Goal: Transaction & Acquisition: Book appointment/travel/reservation

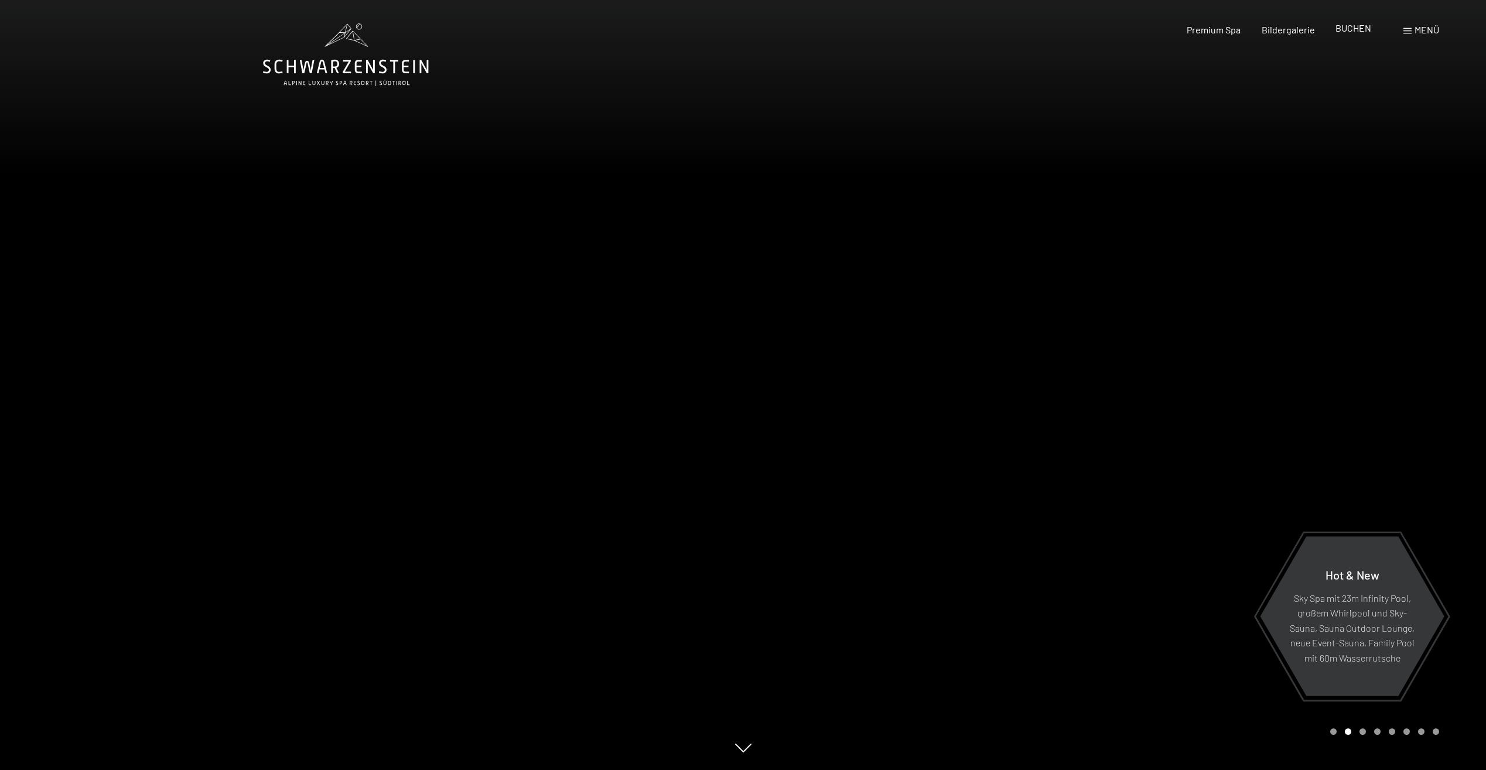
click at [1348, 30] on span "BUCHEN" at bounding box center [1354, 27] width 36 height 11
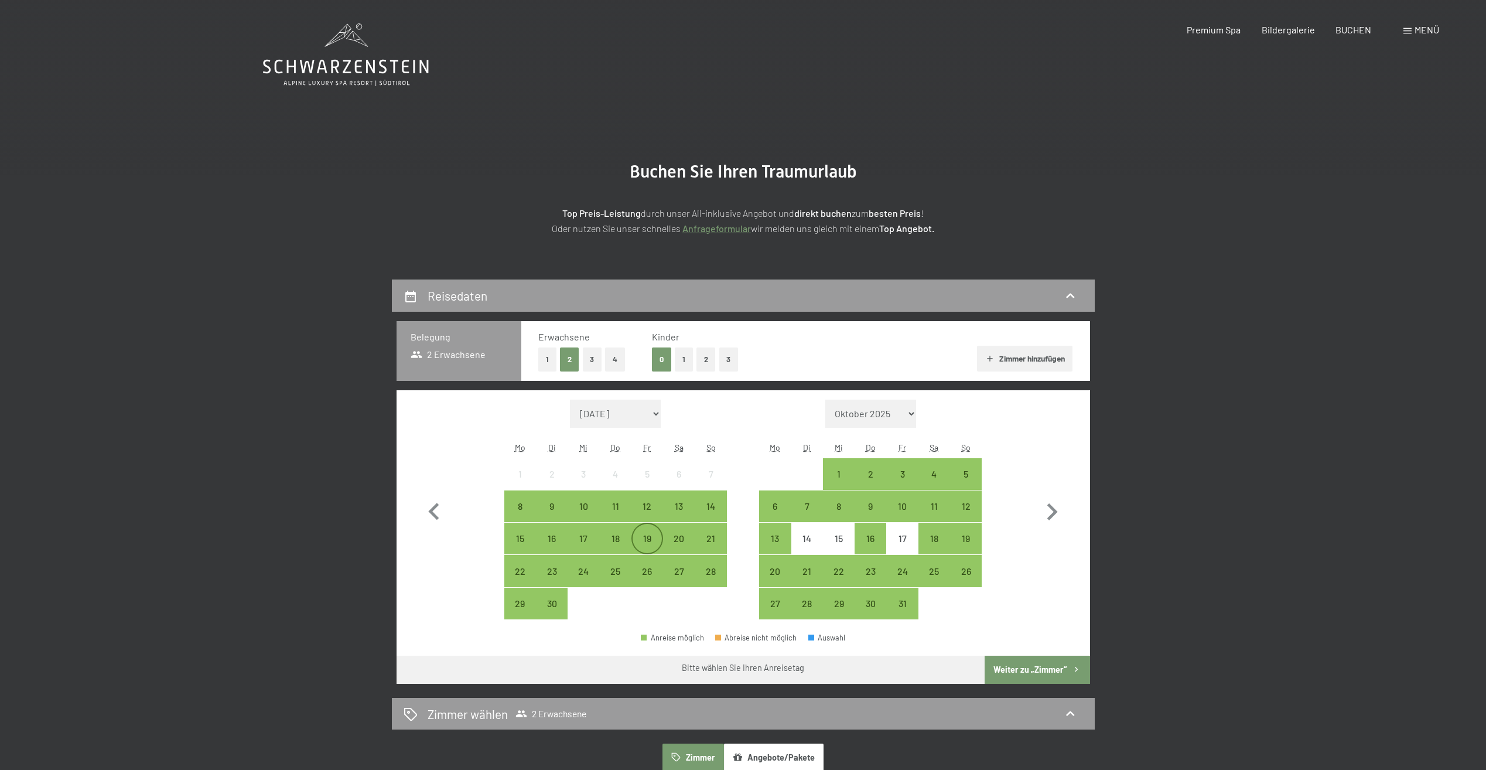
click at [652, 538] on div "19" at bounding box center [647, 548] width 29 height 29
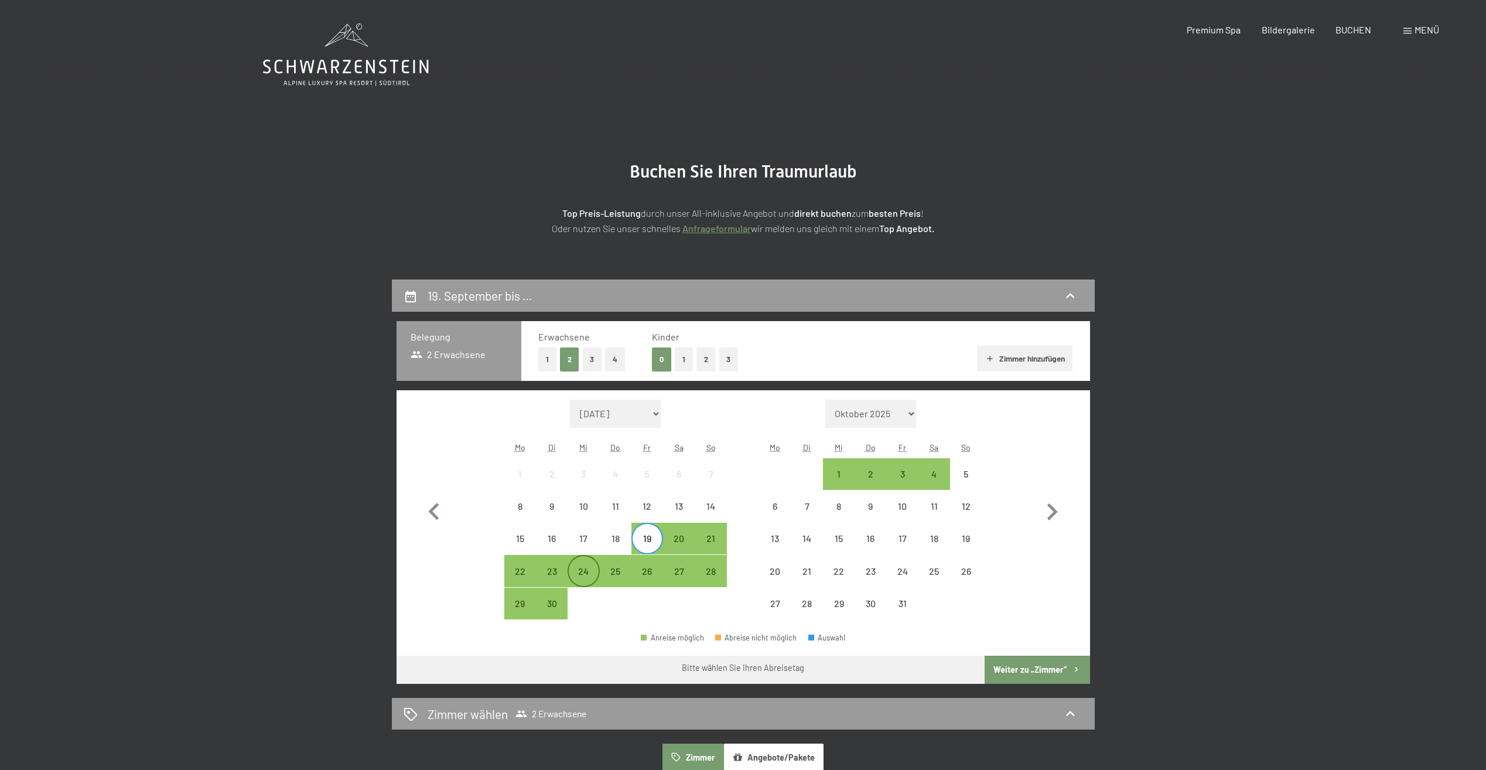
click at [591, 576] on div "24" at bounding box center [583, 580] width 29 height 29
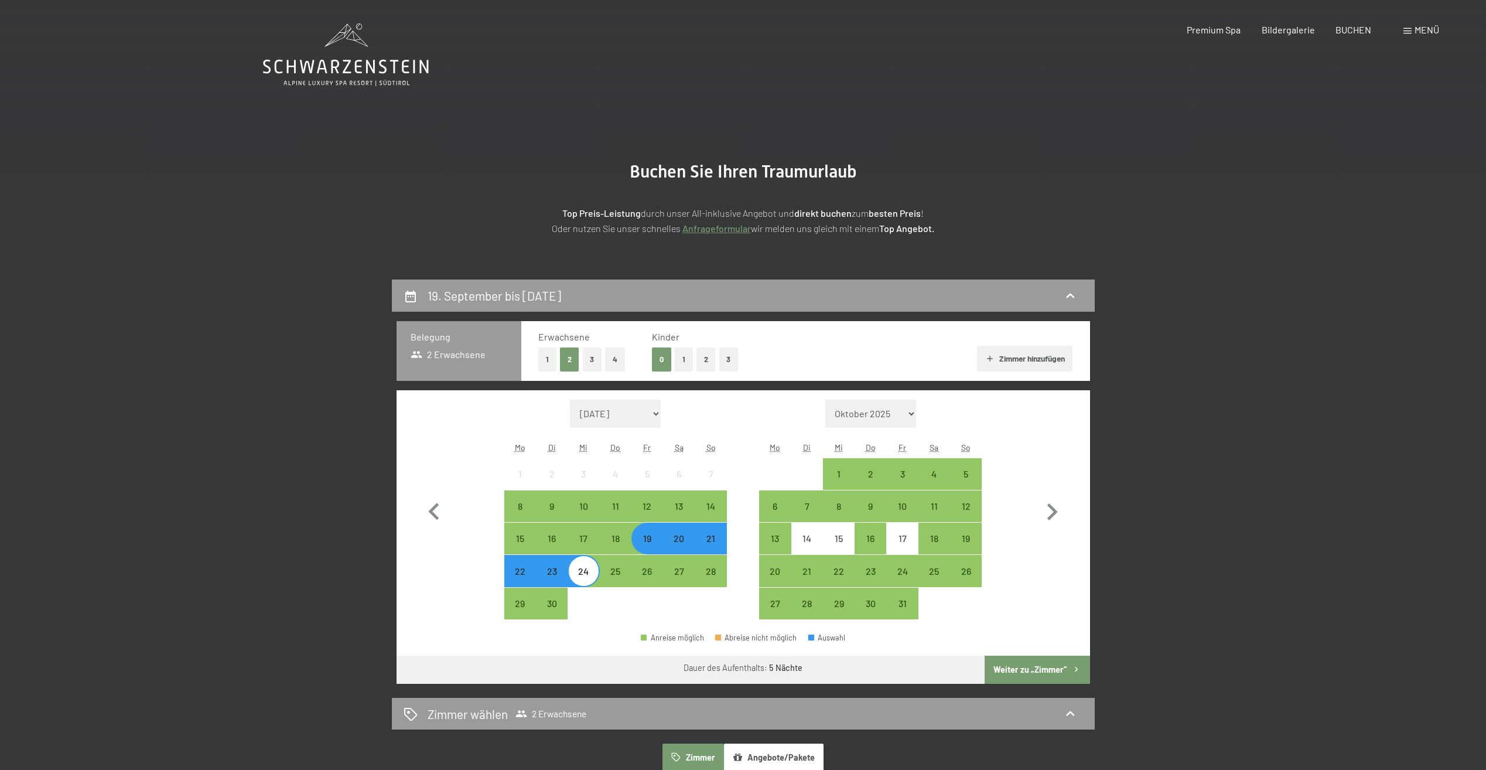
click at [1038, 664] on button "Weiter zu „Zimmer“" at bounding box center [1037, 670] width 105 height 28
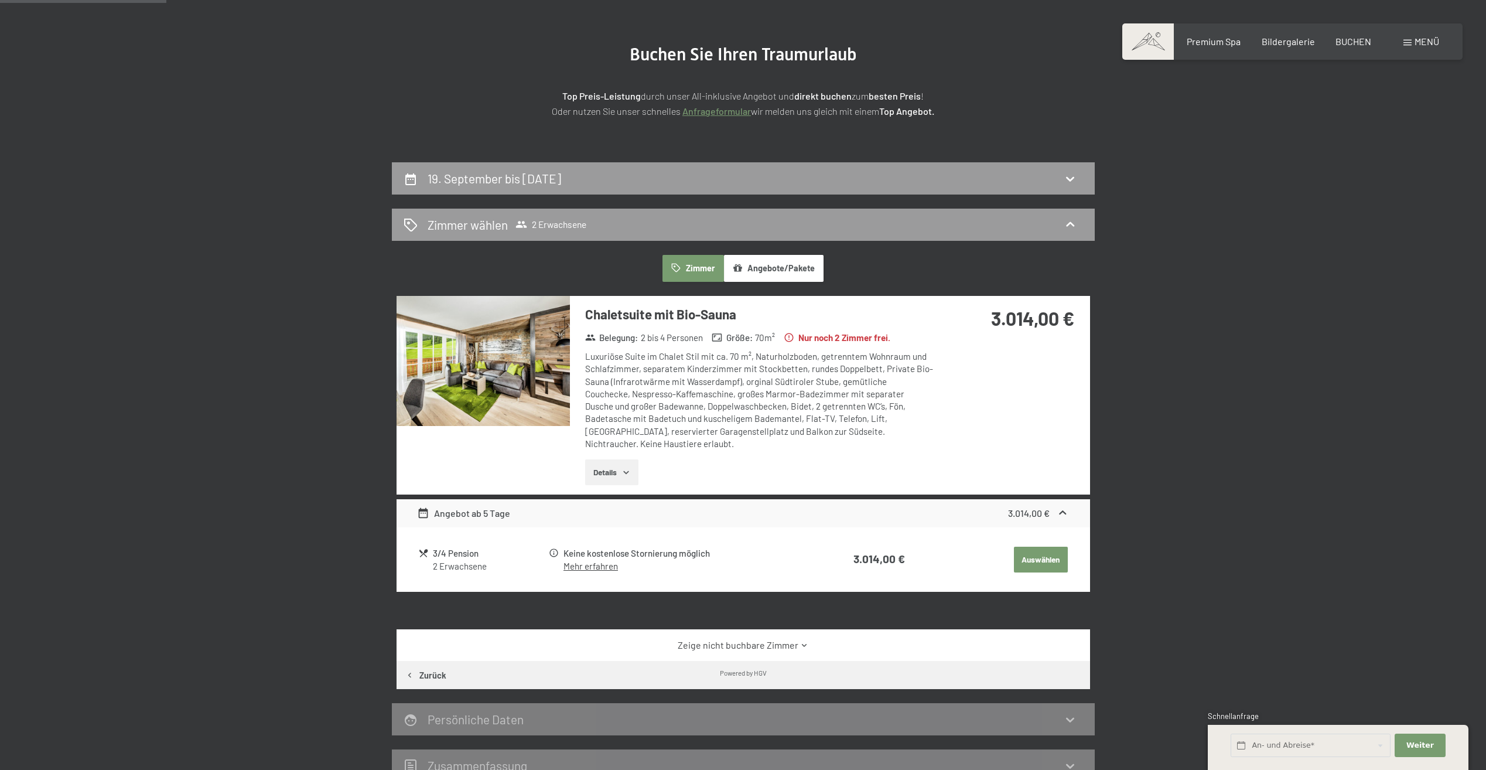
scroll to position [104, 0]
